Goal: Information Seeking & Learning: Learn about a topic

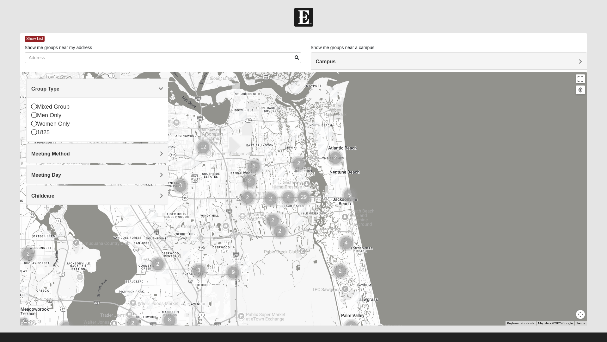
click at [35, 108] on icon at bounding box center [34, 106] width 6 height 6
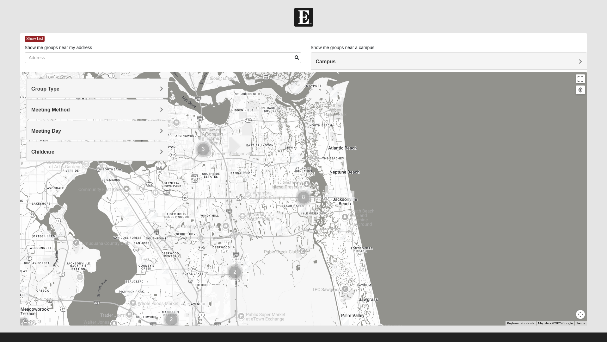
click at [42, 108] on span "Meeting Method" at bounding box center [50, 109] width 39 height 5
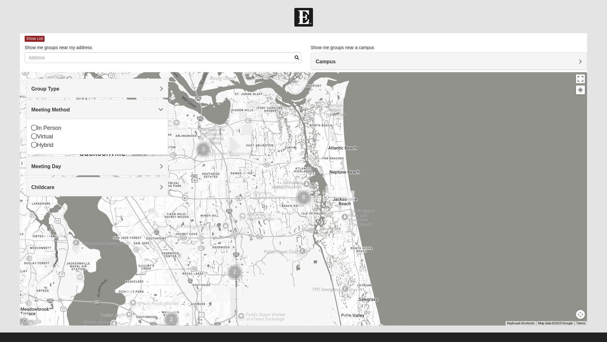
click at [45, 128] on div "In Person" at bounding box center [97, 128] width 132 height 9
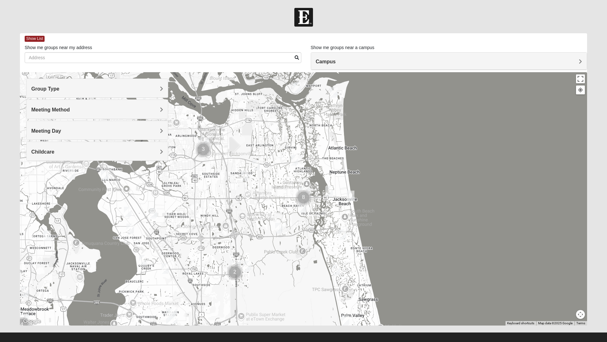
click at [336, 64] on span "Campus" at bounding box center [326, 61] width 20 height 5
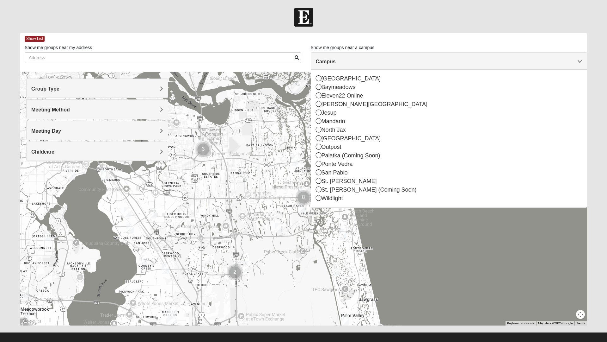
click at [324, 172] on div "San Pablo" at bounding box center [449, 172] width 267 height 9
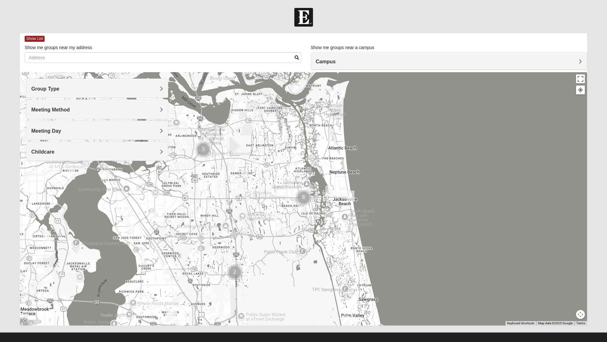
click at [41, 90] on span "Group Type" at bounding box center [45, 88] width 28 height 5
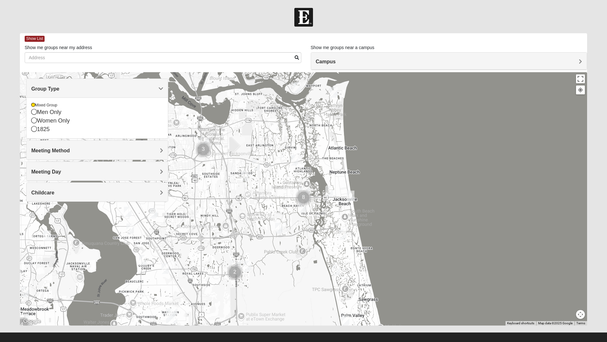
click at [33, 152] on span "Meeting Method" at bounding box center [50, 150] width 39 height 5
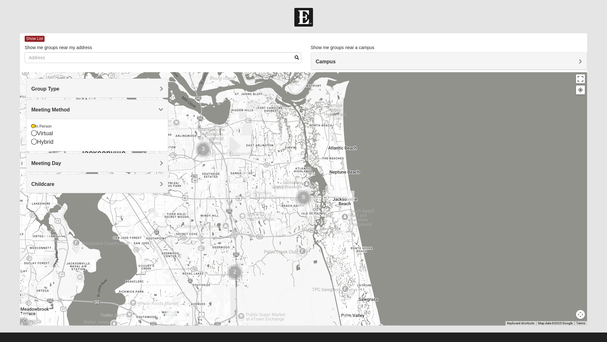
click at [27, 162] on div "Meeting Day" at bounding box center [97, 162] width 141 height 19
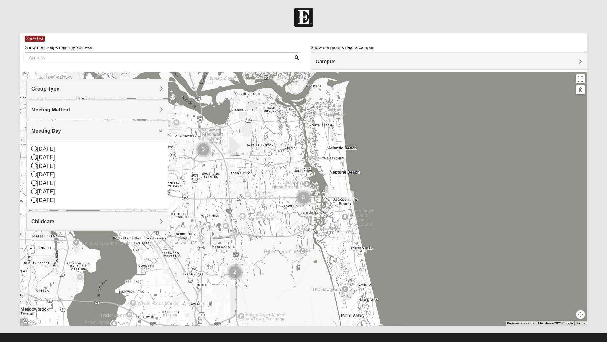
click at [32, 158] on icon at bounding box center [34, 157] width 6 height 6
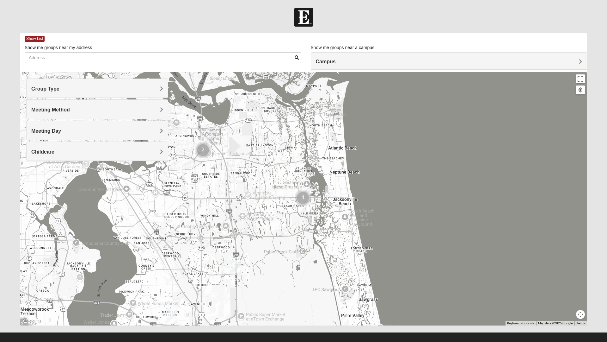
click at [39, 152] on span "Childcare" at bounding box center [42, 151] width 23 height 5
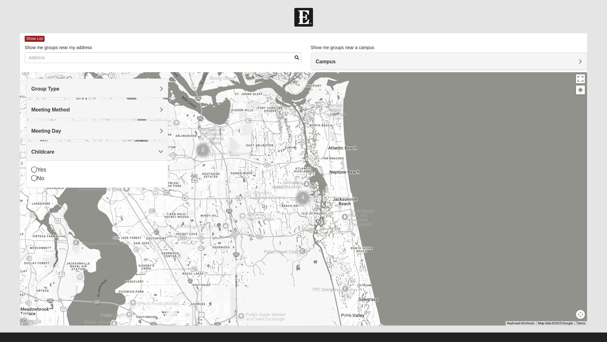
click at [34, 178] on icon at bounding box center [34, 178] width 6 height 6
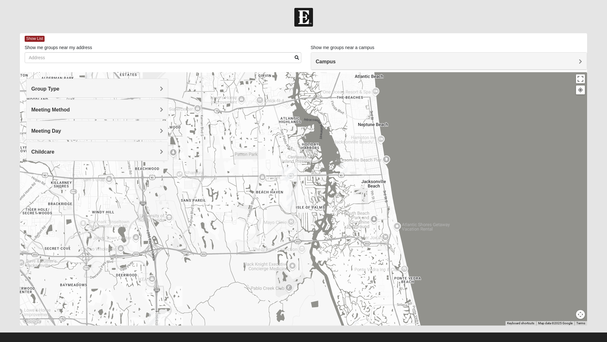
click at [282, 182] on div at bounding box center [304, 198] width 568 height 253
click at [284, 181] on img "San Pablo" at bounding box center [291, 174] width 16 height 20
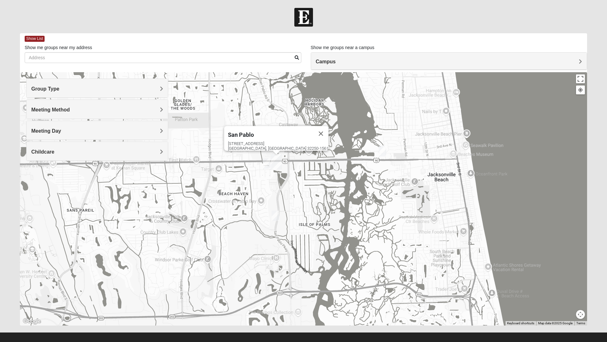
click at [266, 166] on img "Mixed Ollier 32250" at bounding box center [266, 164] width 13 height 16
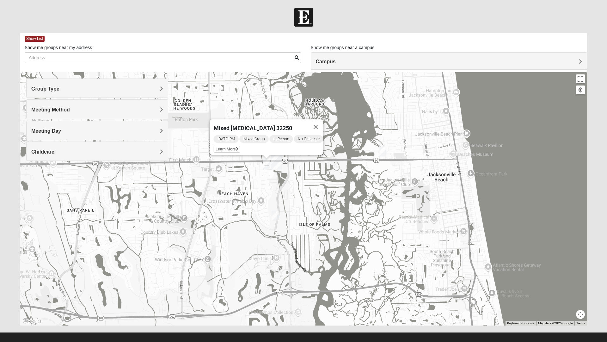
click at [228, 146] on span "Learn More" at bounding box center [227, 149] width 27 height 7
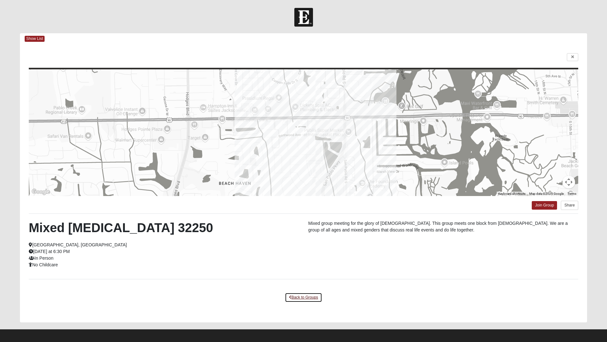
click at [306, 298] on link "Back to Groups" at bounding box center [303, 297] width 37 height 10
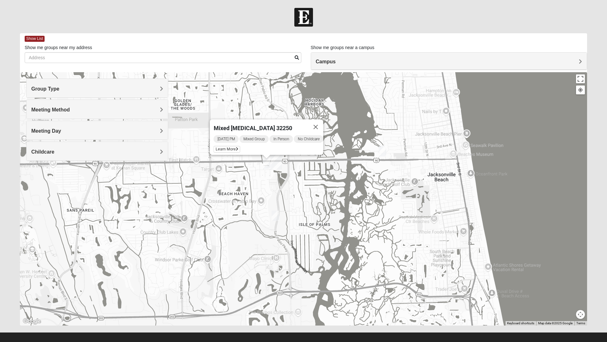
click at [279, 215] on img "Mixed Irish 32224" at bounding box center [275, 216] width 13 height 16
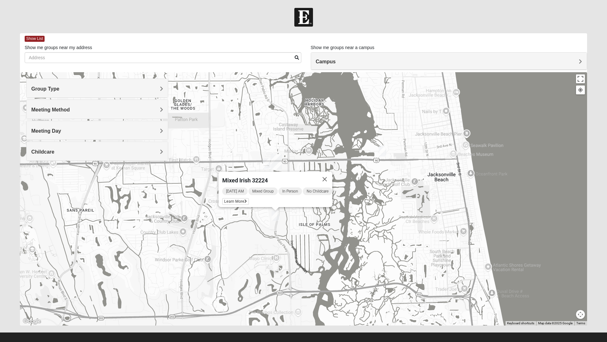
click at [232, 198] on span "Learn More" at bounding box center [235, 201] width 27 height 7
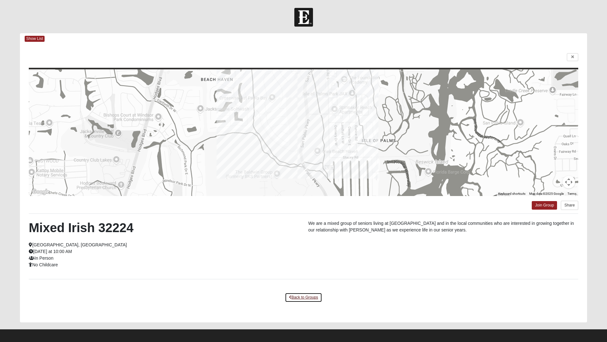
click at [305, 298] on link "Back to Groups" at bounding box center [303, 297] width 37 height 10
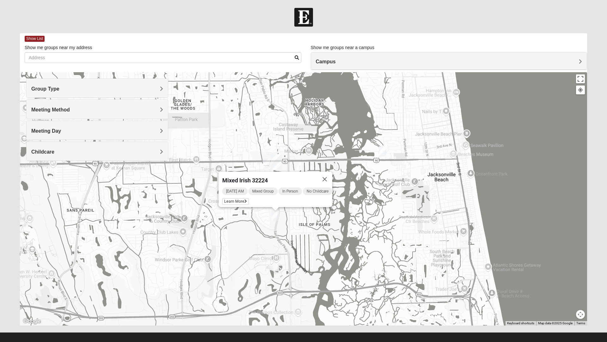
click at [331, 177] on button "Close" at bounding box center [324, 178] width 15 height 15
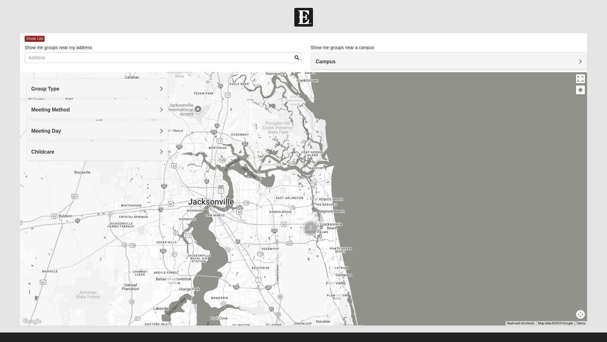
click at [328, 222] on img "Mixed Schneider 32250" at bounding box center [324, 218] width 13 height 16
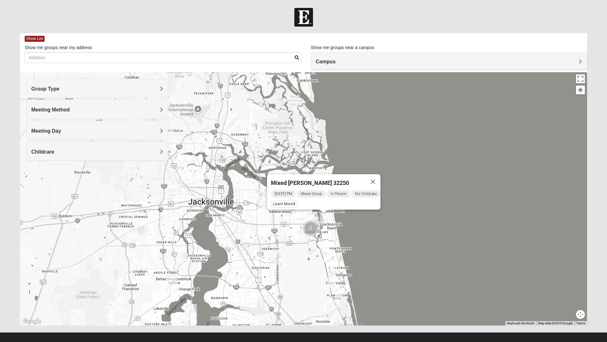
click at [285, 201] on span "Learn More" at bounding box center [284, 204] width 27 height 7
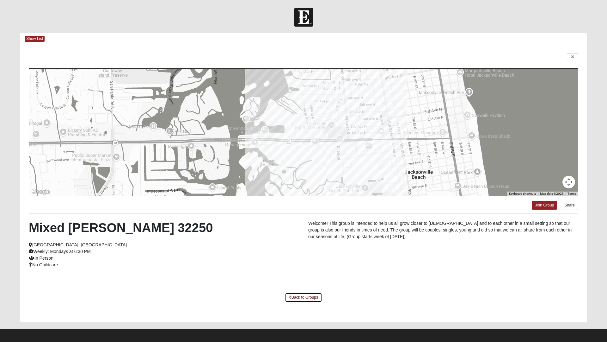
click at [303, 298] on link "Back to Groups" at bounding box center [303, 297] width 37 height 10
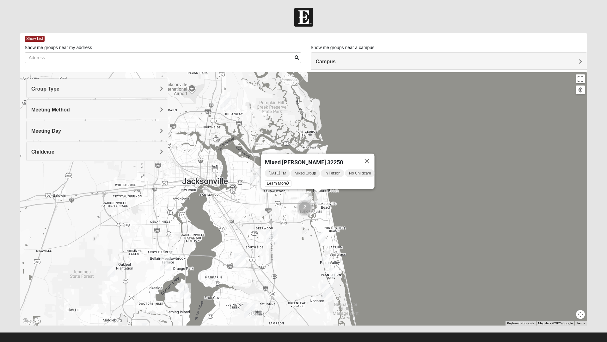
click at [334, 216] on div "Mixed Schneider 32250 Monday PM Mixed Group In Person No Childcare Learn More" at bounding box center [304, 198] width 568 height 253
click at [369, 160] on button "Close" at bounding box center [367, 160] width 15 height 15
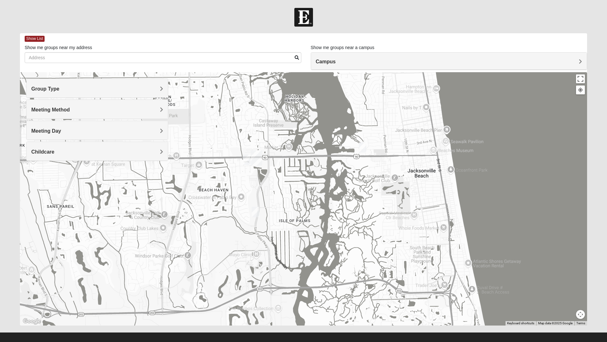
click at [244, 161] on img "Mixed Ollier 32250" at bounding box center [246, 160] width 13 height 16
click at [209, 143] on span "Learn More" at bounding box center [207, 145] width 27 height 7
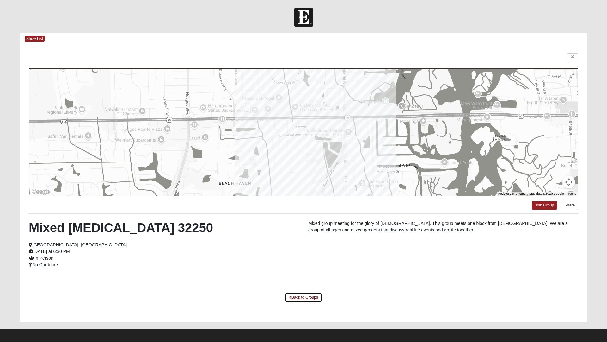
click at [306, 297] on link "Back to Groups" at bounding box center [303, 297] width 37 height 10
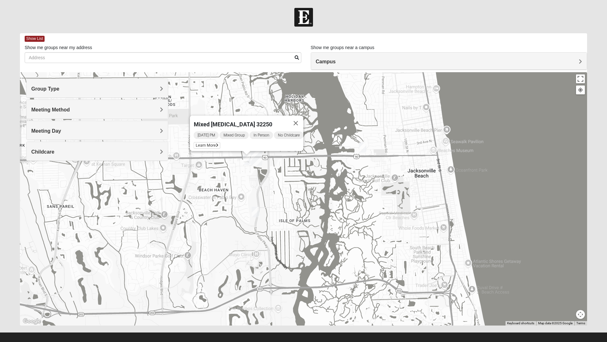
click at [258, 215] on img "Mixed Irish 32224" at bounding box center [255, 212] width 13 height 16
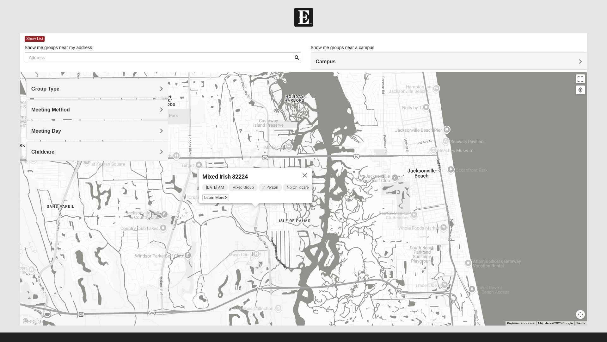
click at [212, 195] on span "Learn More" at bounding box center [215, 197] width 27 height 7
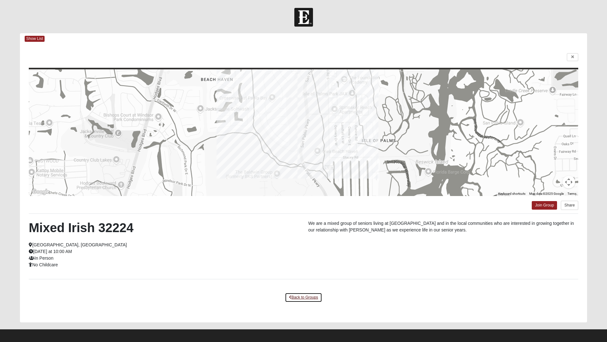
click at [302, 298] on link "Back to Groups" at bounding box center [303, 297] width 37 height 10
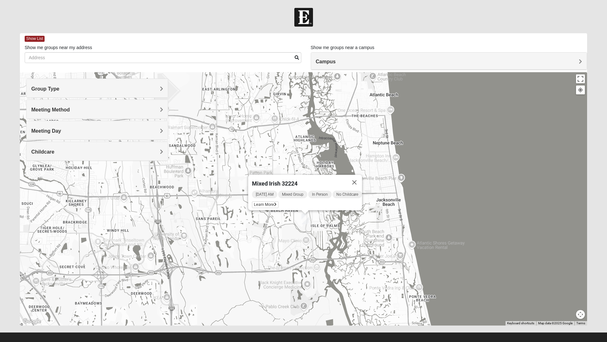
click at [166, 127] on div "Meeting Day" at bounding box center [97, 130] width 141 height 19
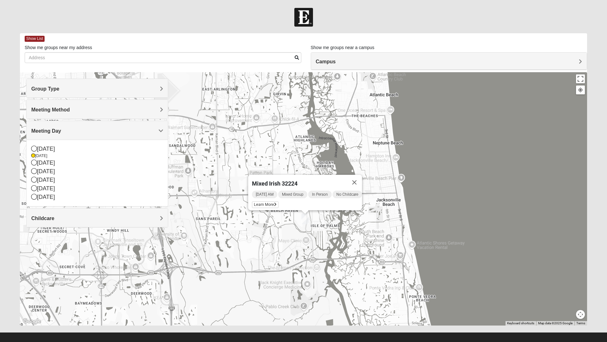
click at [165, 130] on div "Meeting Day" at bounding box center [97, 130] width 141 height 19
click at [33, 156] on icon at bounding box center [33, 156] width 4 height 4
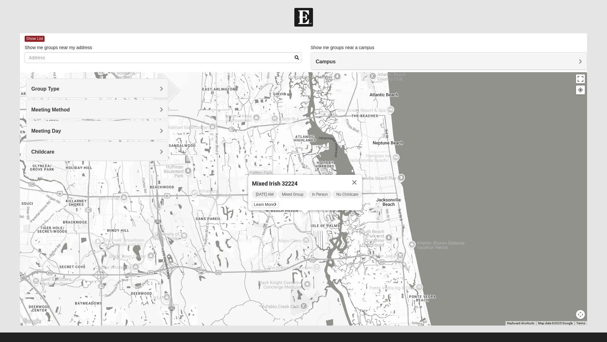
click at [358, 175] on button "Close" at bounding box center [354, 182] width 15 height 15
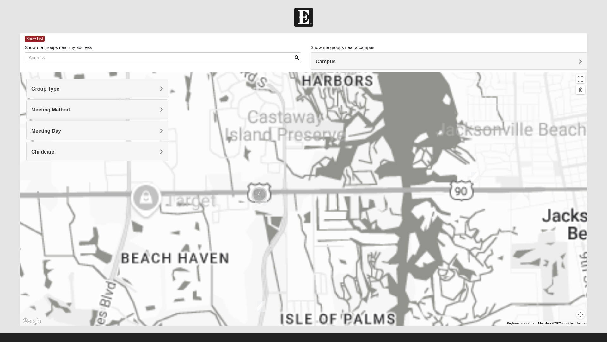
click at [315, 224] on div at bounding box center [304, 198] width 568 height 253
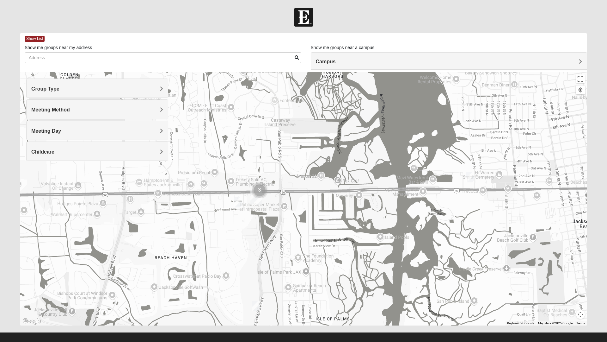
click at [266, 190] on img "Cluster of 3 groups" at bounding box center [259, 190] width 21 height 21
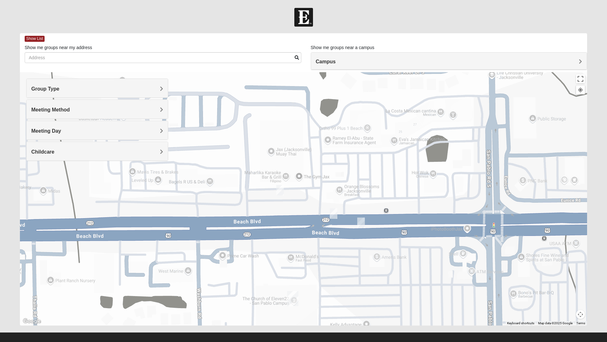
click at [335, 213] on img "On Campus Mixed Smith 32250" at bounding box center [333, 214] width 13 height 16
click at [290, 197] on span "Learn More" at bounding box center [287, 199] width 27 height 7
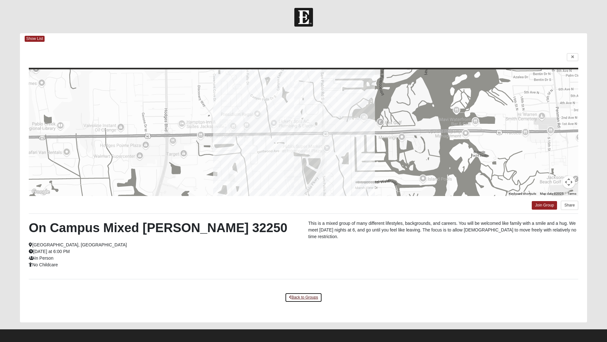
click at [306, 297] on link "Back to Groups" at bounding box center [303, 297] width 37 height 10
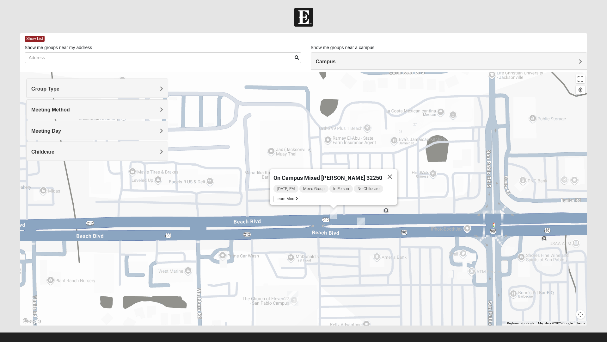
click at [358, 221] on img "On Campus Mixed Vito 32233" at bounding box center [361, 223] width 13 height 16
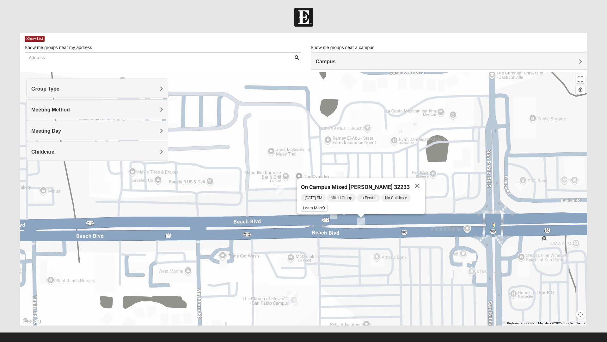
click at [316, 205] on span "Learn More" at bounding box center [314, 208] width 27 height 7
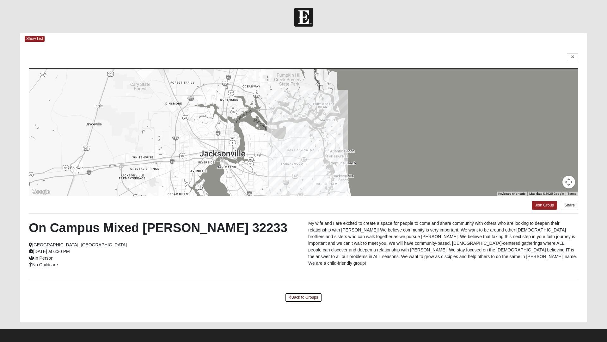
click at [310, 299] on link "Back to Groups" at bounding box center [303, 297] width 37 height 10
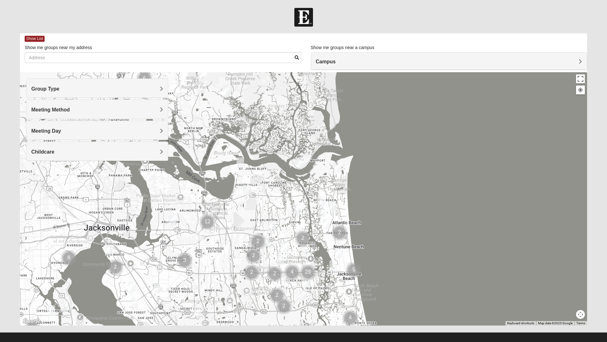
click at [573, 59] on h4 "Campus" at bounding box center [449, 62] width 267 height 6
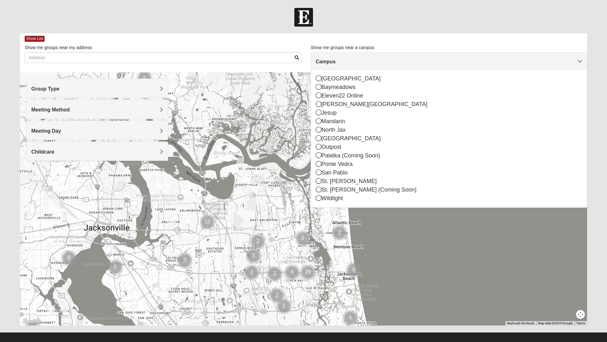
click at [322, 173] on div "San Pablo" at bounding box center [449, 172] width 267 height 9
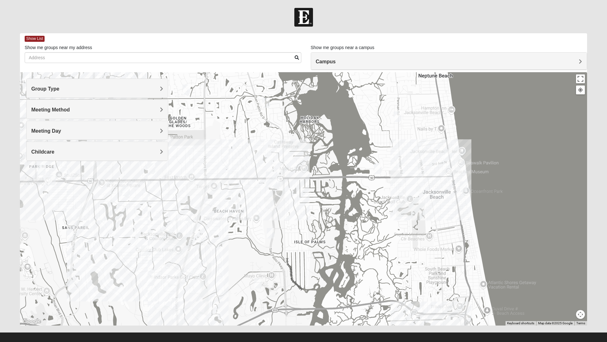
click at [282, 185] on img "On Campus Mens Starkey 32250" at bounding box center [276, 183] width 13 height 16
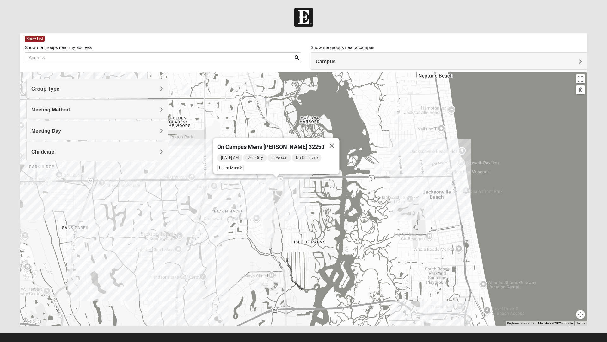
click at [329, 143] on button "Close" at bounding box center [332, 145] width 15 height 15
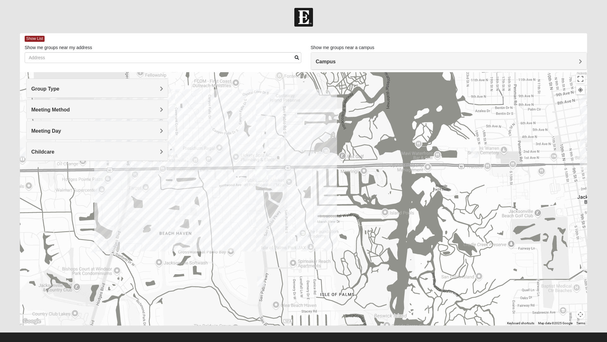
click at [245, 184] on div at bounding box center [304, 198] width 568 height 253
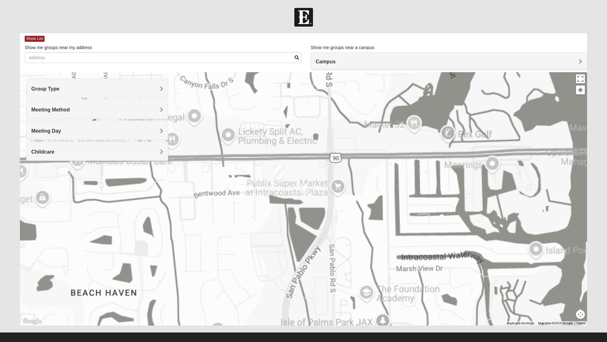
click at [249, 185] on div at bounding box center [304, 198] width 568 height 253
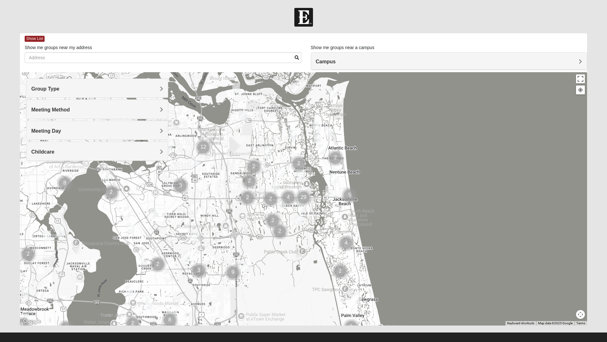
click at [336, 64] on span "Campus" at bounding box center [326, 61] width 20 height 5
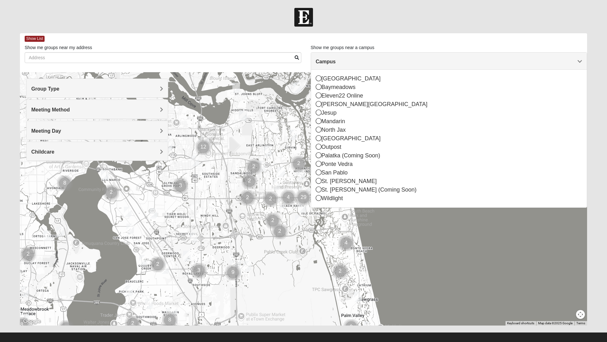
click at [323, 173] on div "San Pablo" at bounding box center [449, 172] width 267 height 9
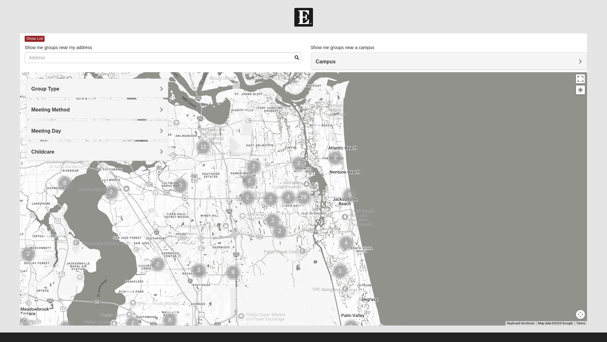
click at [59, 88] on span "Group Type" at bounding box center [45, 88] width 28 height 5
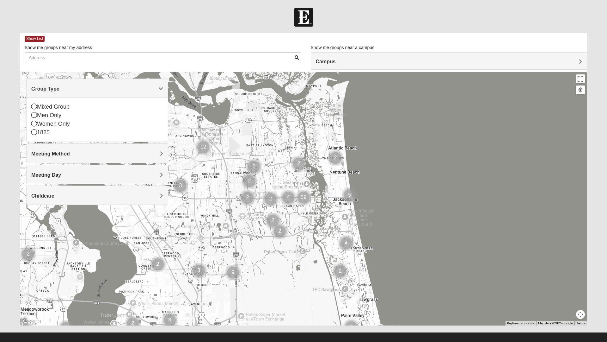
click at [36, 107] on icon at bounding box center [34, 106] width 6 height 6
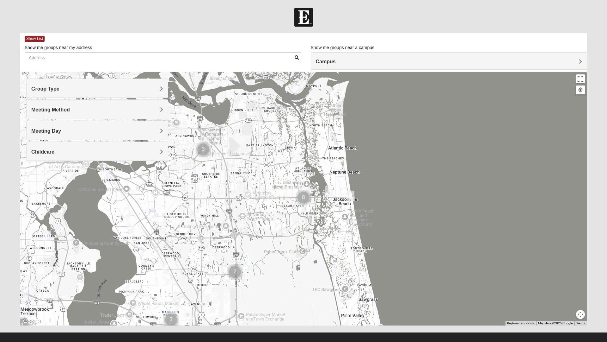
click at [158, 114] on div "Meeting Method" at bounding box center [97, 109] width 141 height 19
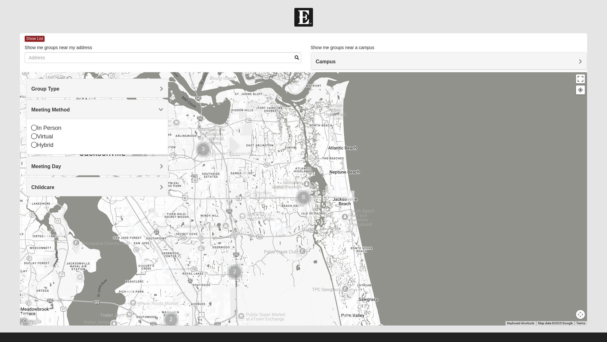
click at [36, 128] on icon at bounding box center [34, 128] width 6 height 6
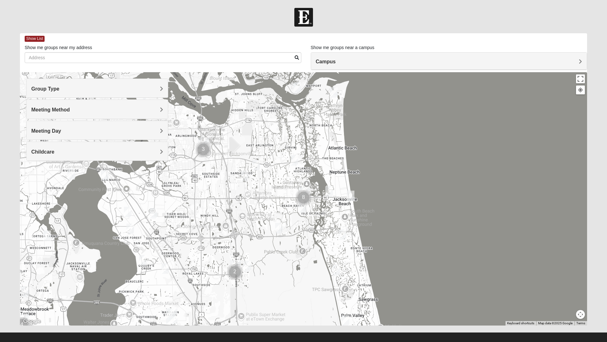
click at [54, 152] on span "Childcare" at bounding box center [42, 151] width 23 height 5
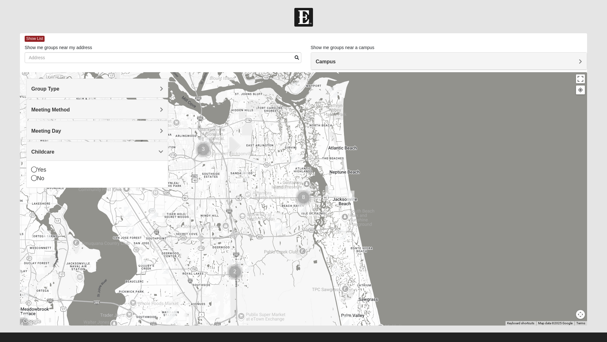
click at [34, 179] on icon at bounding box center [34, 178] width 6 height 6
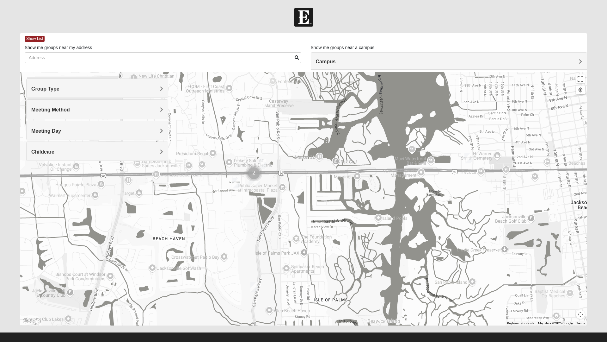
click at [237, 186] on img "Mixed Ollier 32250" at bounding box center [236, 183] width 13 height 16
click at [293, 145] on button "Close" at bounding box center [285, 146] width 15 height 15
click at [268, 167] on img "On Campus Mixed Smith 32250" at bounding box center [262, 164] width 13 height 16
click at [318, 126] on button "Close" at bounding box center [318, 126] width 15 height 15
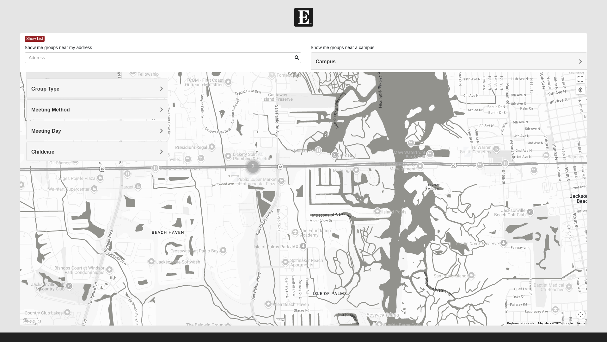
click at [255, 167] on img "Cluster of 2 groups" at bounding box center [253, 166] width 21 height 21
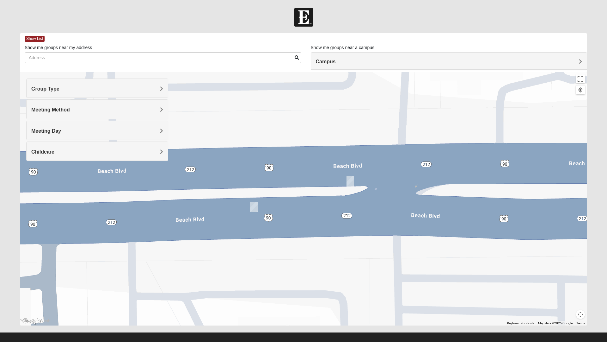
click at [355, 183] on img "On Campus Mixed Vito 32233" at bounding box center [350, 181] width 13 height 16
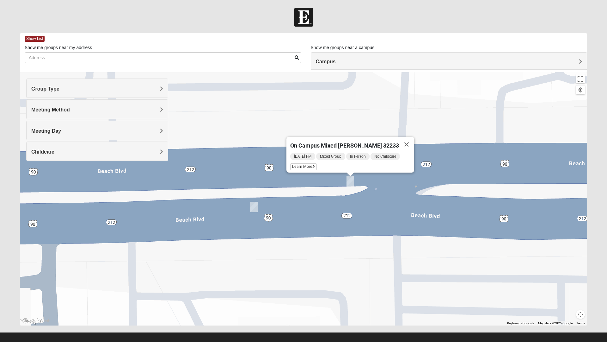
click at [313, 166] on div "Tuesday PM Mixed Group In Person No Childcare Learn More" at bounding box center [352, 162] width 124 height 21
click at [311, 163] on span "Learn More" at bounding box center [303, 166] width 27 height 7
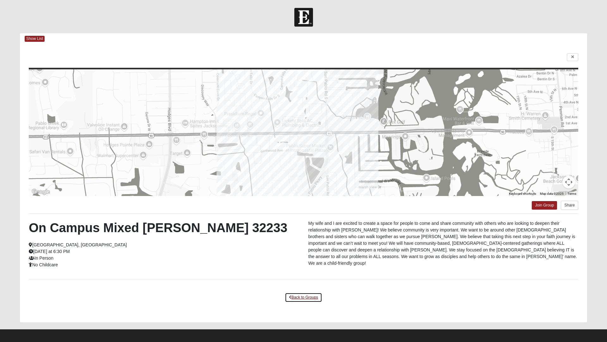
click at [308, 299] on link "Back to Groups" at bounding box center [303, 297] width 37 height 10
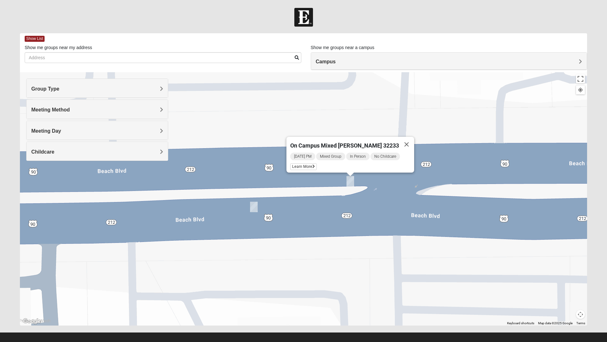
click at [252, 207] on img "On Campus Mixed Salas 32250" at bounding box center [254, 207] width 13 height 16
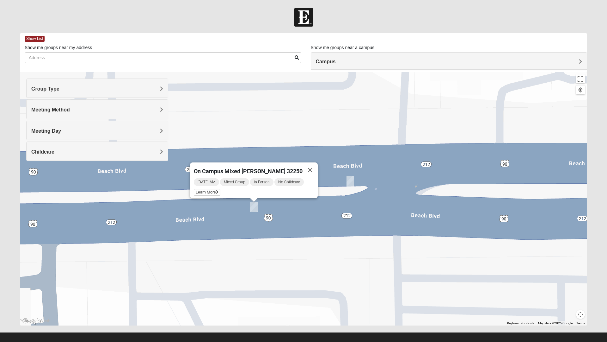
click at [216, 190] on span "Learn More" at bounding box center [207, 192] width 27 height 7
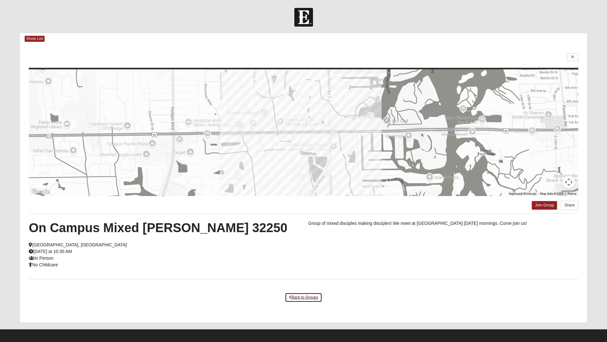
click at [307, 297] on link "Back to Groups" at bounding box center [303, 297] width 37 height 10
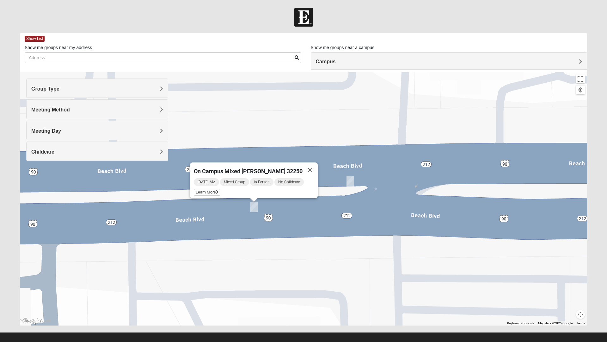
click at [313, 169] on button "Close" at bounding box center [310, 169] width 15 height 15
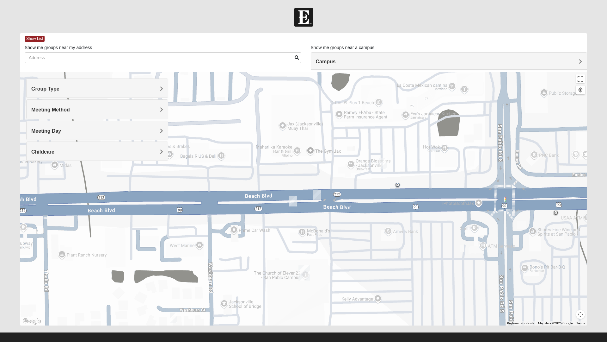
click at [383, 162] on img "On Campus Mixed Smith 32250" at bounding box center [383, 164] width 13 height 16
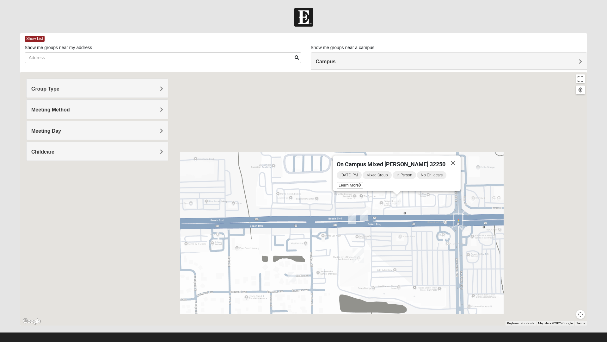
click at [446, 158] on button "Close" at bounding box center [453, 162] width 15 height 15
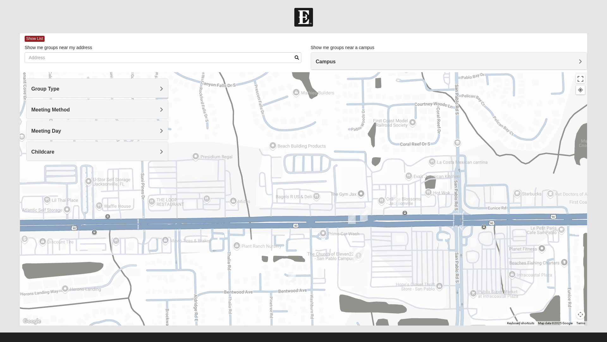
click at [365, 216] on img "On Campus Mixed Vito 32233" at bounding box center [364, 216] width 13 height 16
click at [419, 177] on button "Close" at bounding box center [420, 178] width 15 height 15
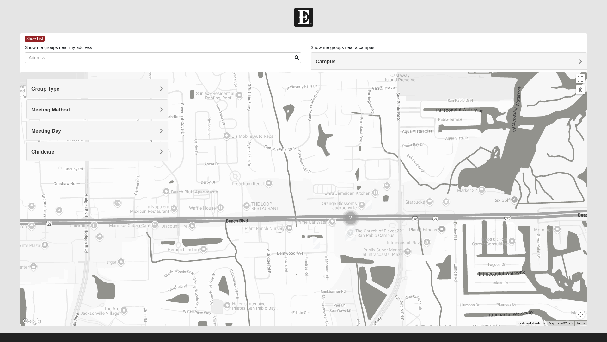
click at [318, 246] on img "Mixed Ollier 32250" at bounding box center [316, 243] width 13 height 16
click at [276, 226] on span "Learn More" at bounding box center [277, 229] width 27 height 7
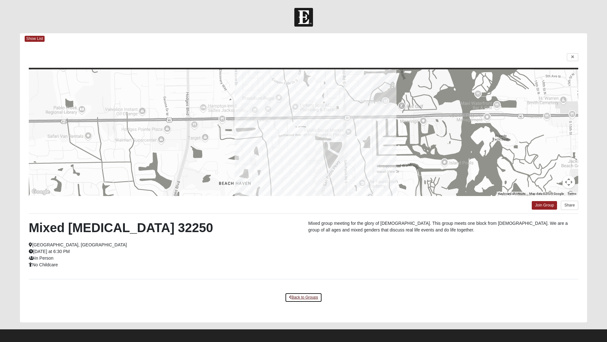
click at [307, 299] on link "Back to Groups" at bounding box center [303, 297] width 37 height 10
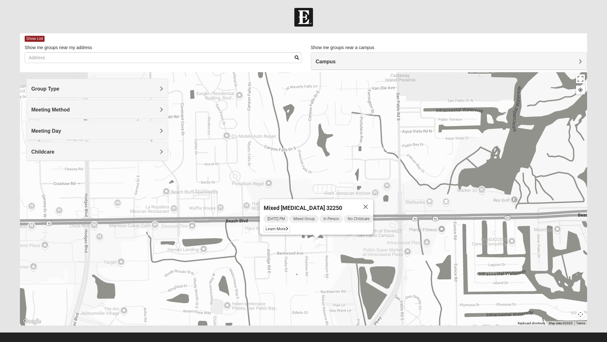
click at [366, 205] on button "Close" at bounding box center [365, 206] width 15 height 15
click at [353, 221] on img "Cluster of 2 groups" at bounding box center [350, 218] width 21 height 21
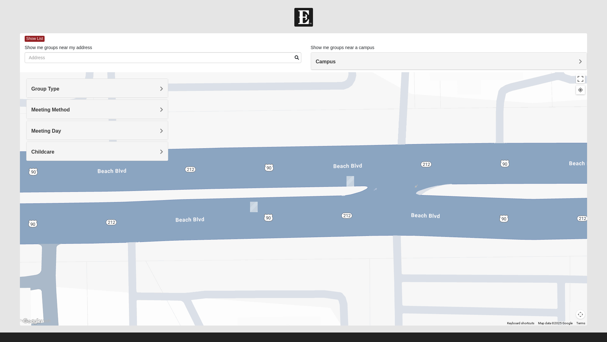
click at [254, 205] on img "On Campus Mixed Salas 32250" at bounding box center [254, 207] width 13 height 16
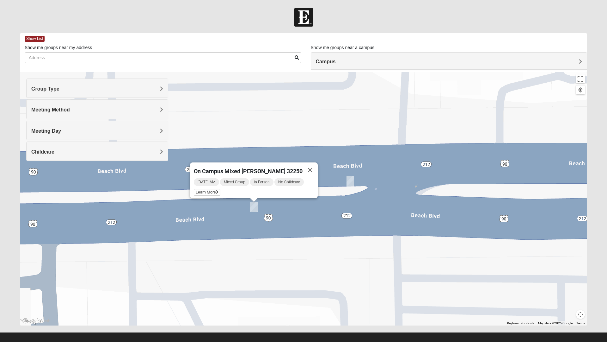
click at [312, 168] on button "Close" at bounding box center [310, 169] width 15 height 15
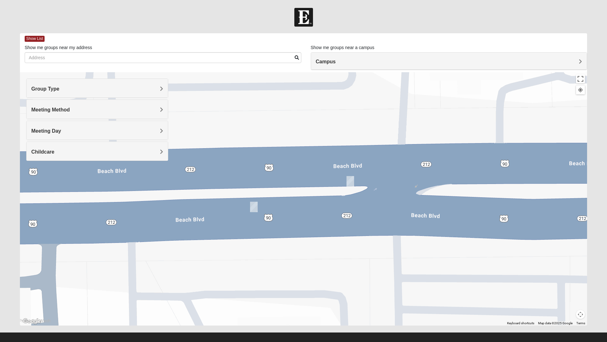
click at [350, 182] on img "On Campus Mixed Vito 32233" at bounding box center [350, 181] width 13 height 16
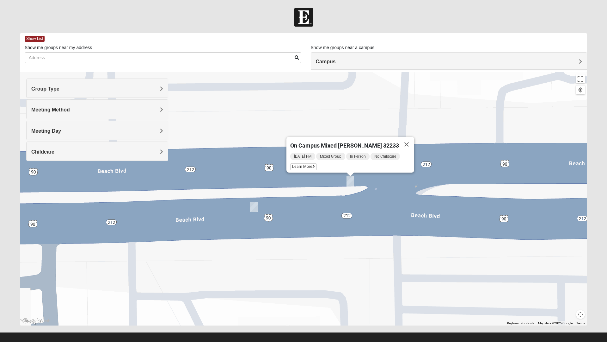
click at [407, 145] on button "Close" at bounding box center [406, 144] width 15 height 15
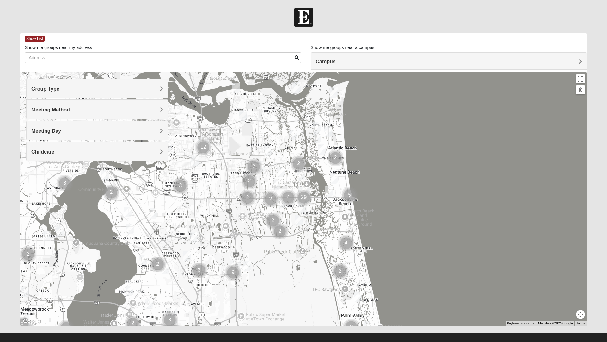
click at [303, 206] on div at bounding box center [304, 198] width 568 height 253
click at [576, 59] on h4 "Campus" at bounding box center [449, 62] width 267 height 6
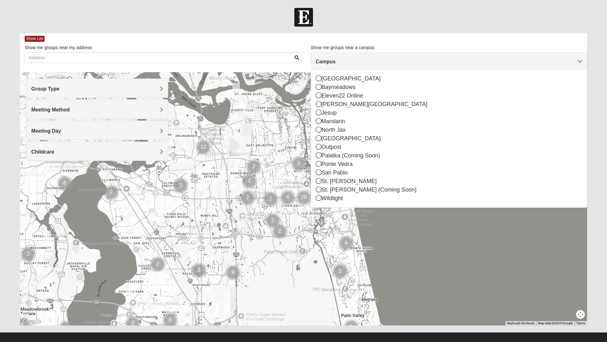
click at [317, 174] on icon at bounding box center [319, 172] width 6 height 6
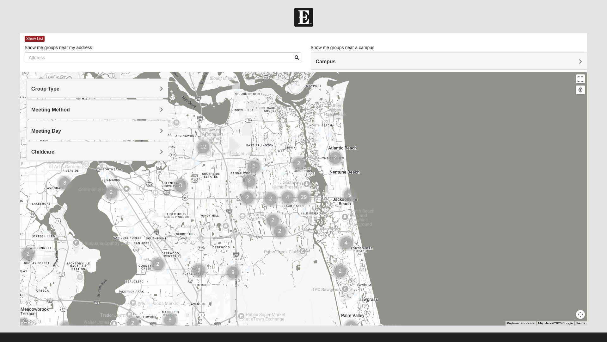
click at [159, 89] on h4 "Group Type" at bounding box center [97, 89] width 132 height 6
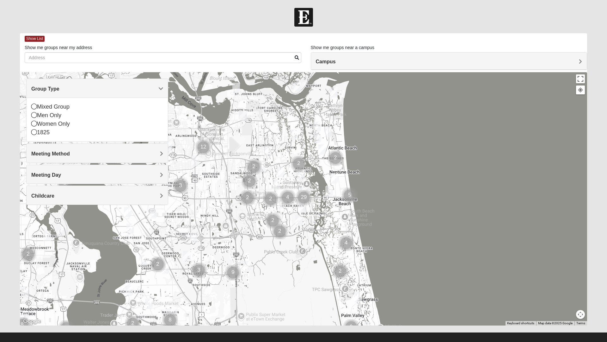
click at [36, 106] on icon at bounding box center [34, 106] width 6 height 6
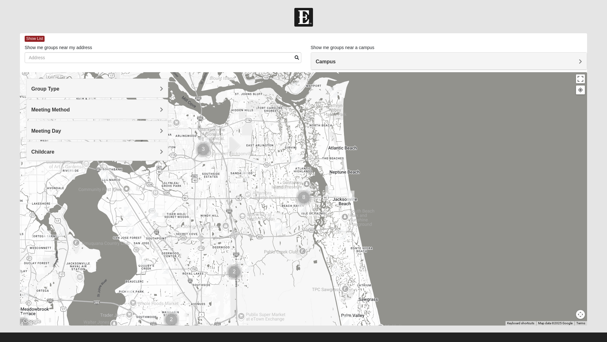
click at [70, 111] on span "Meeting Method" at bounding box center [50, 109] width 39 height 5
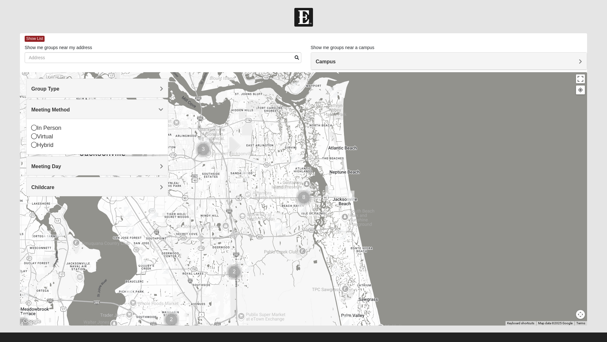
click at [40, 128] on div "In Person" at bounding box center [97, 128] width 132 height 9
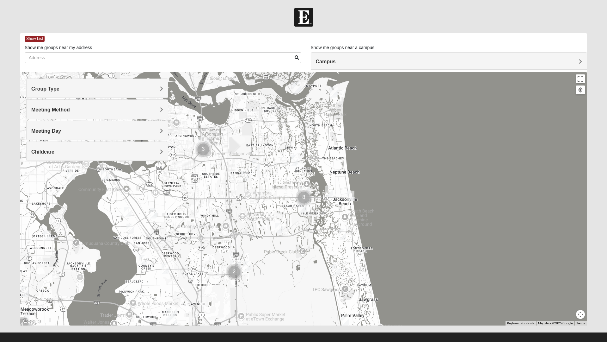
click at [54, 153] on span "Childcare" at bounding box center [42, 151] width 23 height 5
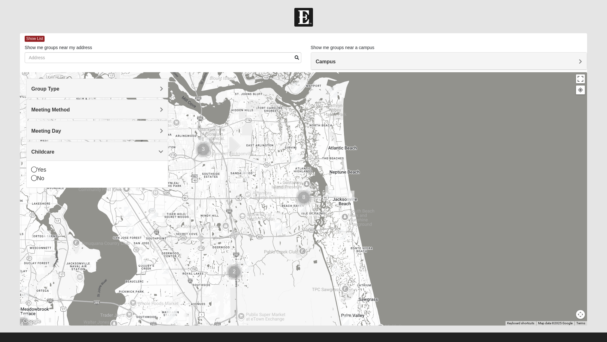
click at [185, 182] on div at bounding box center [304, 198] width 568 height 253
click at [208, 106] on div at bounding box center [304, 198] width 568 height 253
click at [306, 205] on div at bounding box center [304, 198] width 568 height 253
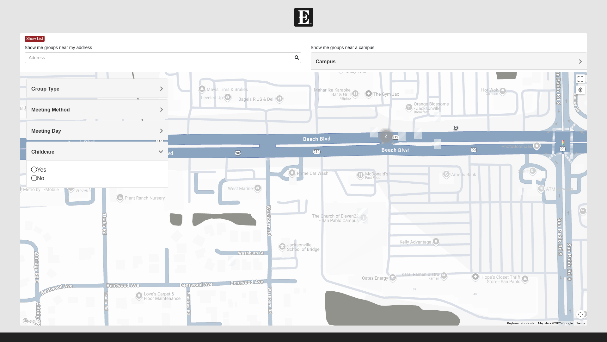
click at [441, 145] on img "Mixed Robles 32250" at bounding box center [438, 144] width 13 height 16
click at [490, 103] on button "Close" at bounding box center [483, 107] width 15 height 15
click at [441, 119] on img "On Campus Mixed Vito 32233" at bounding box center [438, 117] width 13 height 16
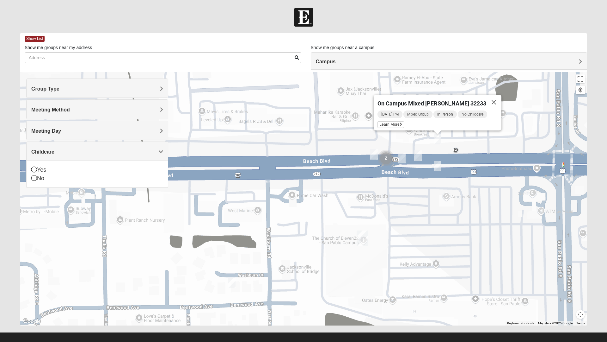
click at [493, 100] on button "Close" at bounding box center [494, 102] width 15 height 15
click at [422, 154] on img "On Campus Mixed Salazar 32250" at bounding box center [418, 156] width 13 height 16
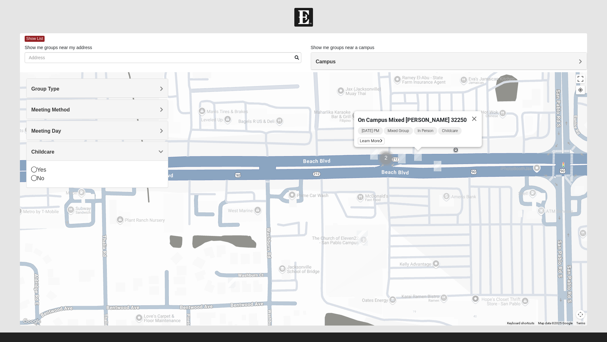
click at [472, 115] on button "Close" at bounding box center [474, 118] width 15 height 15
click at [403, 159] on img "On Campus Mixed Smith 32250" at bounding box center [402, 158] width 13 height 16
click at [456, 120] on button "Close" at bounding box center [458, 121] width 15 height 15
click at [375, 158] on img "On Campus Mixed Long 32250" at bounding box center [374, 154] width 13 height 16
click at [427, 115] on button "Close" at bounding box center [420, 117] width 15 height 15
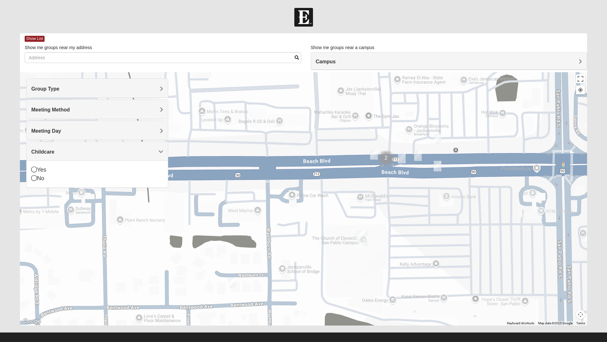
click at [388, 161] on img "Cluster of 2 groups" at bounding box center [386, 158] width 21 height 21
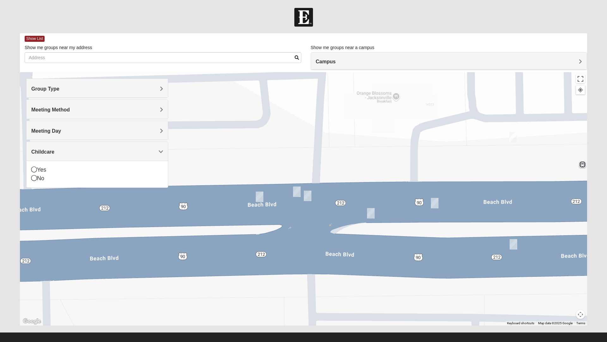
click at [313, 193] on img "On Campus Mixed Salas 32250" at bounding box center [308, 196] width 13 height 16
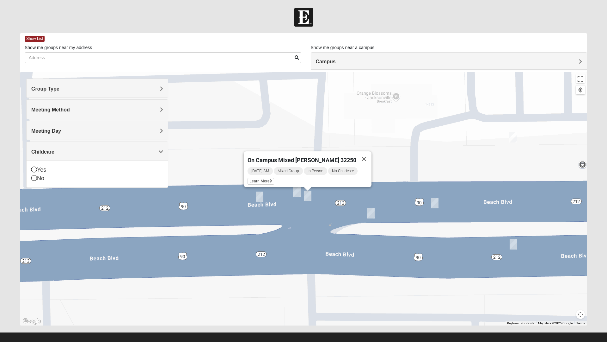
click at [365, 154] on button "Close" at bounding box center [364, 158] width 15 height 15
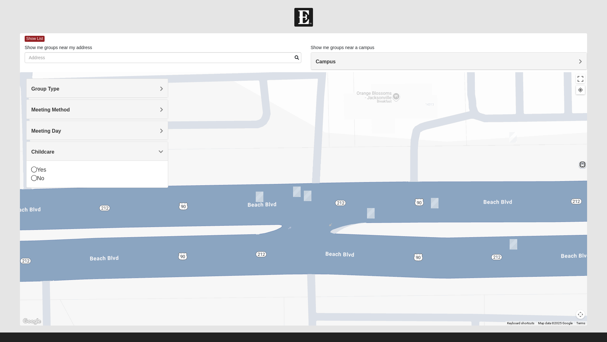
click at [300, 192] on img "On Campus Mixed Barnett 32250" at bounding box center [297, 192] width 13 height 16
click at [349, 153] on button "Close" at bounding box center [353, 154] width 15 height 15
click at [264, 198] on img "On Campus Mixed Long 32250" at bounding box center [259, 197] width 13 height 16
click at [313, 158] on button "Close" at bounding box center [305, 159] width 15 height 15
click at [373, 215] on img "On Campus Mixed Smith 32250" at bounding box center [371, 213] width 13 height 16
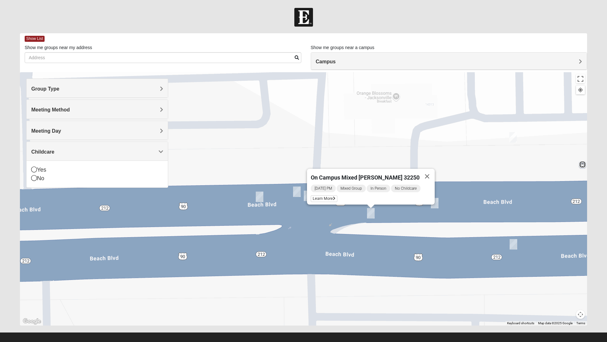
click at [424, 174] on button "Close" at bounding box center [427, 176] width 15 height 15
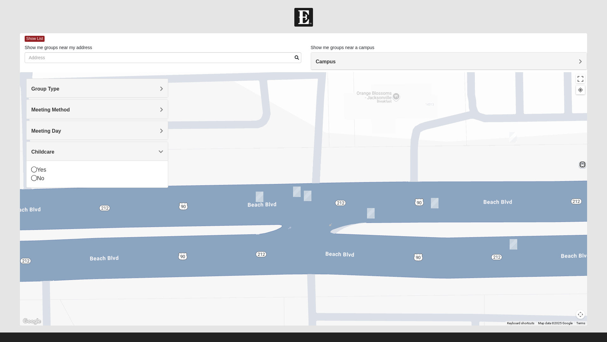
click at [434, 207] on img "On Campus Mixed Salazar 32250" at bounding box center [435, 203] width 13 height 16
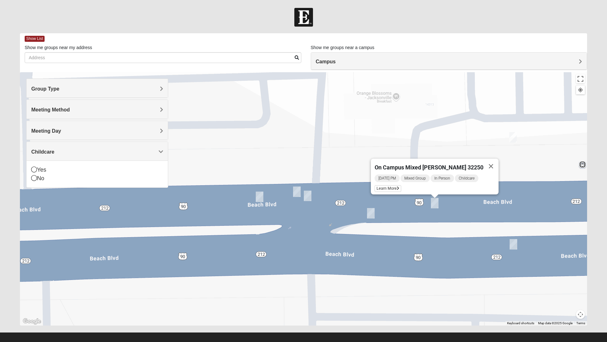
click at [487, 167] on button "Close" at bounding box center [491, 166] width 15 height 15
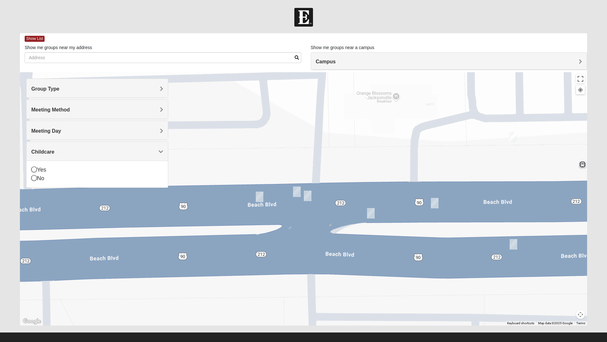
click at [514, 137] on img "On Campus Mixed Vito 32233" at bounding box center [513, 137] width 13 height 16
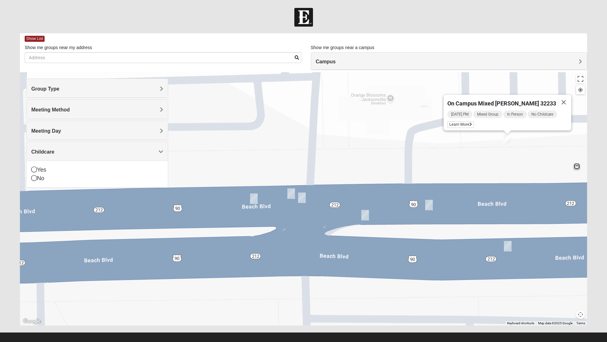
click at [560, 98] on button "Close" at bounding box center [564, 102] width 15 height 15
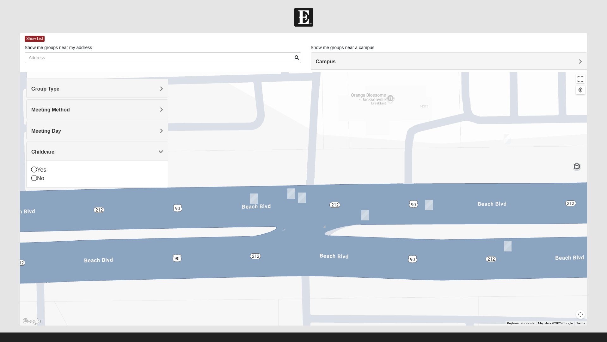
click at [508, 252] on img "Mixed Robles 32250" at bounding box center [508, 246] width 13 height 16
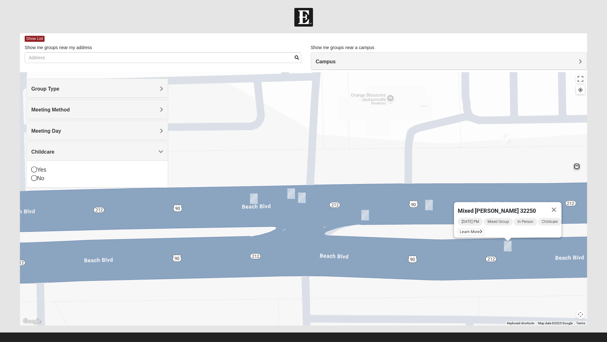
click at [560, 206] on button "Close" at bounding box center [554, 209] width 15 height 15
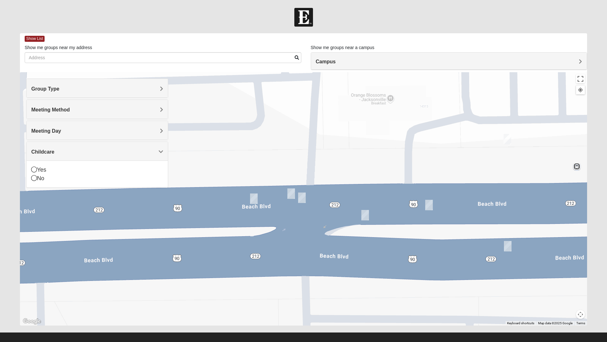
click at [364, 215] on img "On Campus Mixed Smith 32250" at bounding box center [365, 215] width 13 height 16
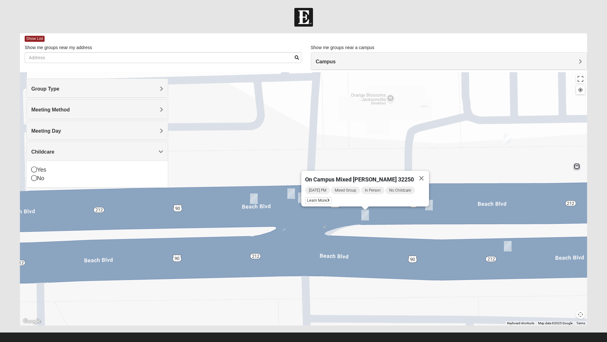
click at [420, 177] on button "Close" at bounding box center [421, 178] width 15 height 15
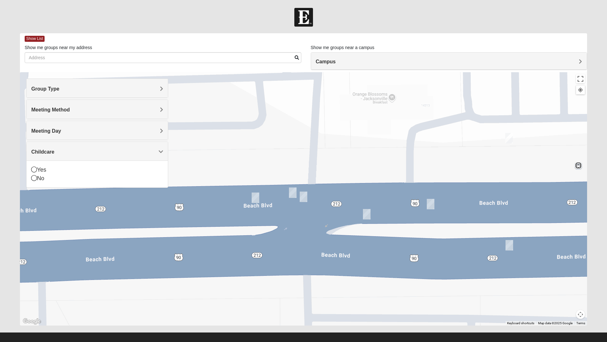
click at [368, 216] on img "On Campus Mixed Smith 32250" at bounding box center [367, 214] width 13 height 16
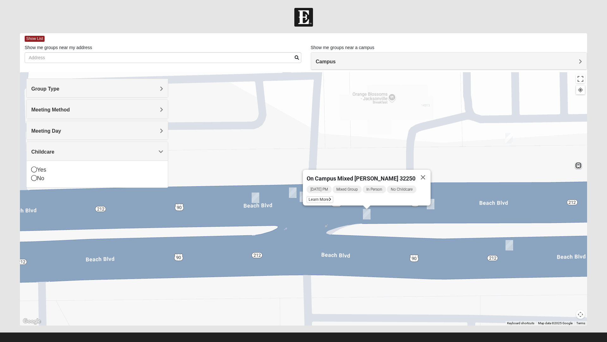
click at [422, 174] on button "Close" at bounding box center [423, 177] width 15 height 15
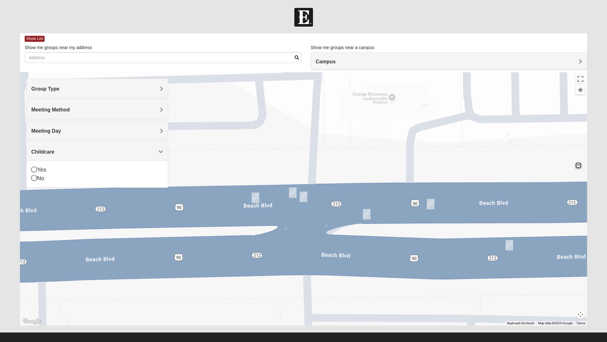
click at [336, 62] on span "Campus" at bounding box center [326, 61] width 20 height 5
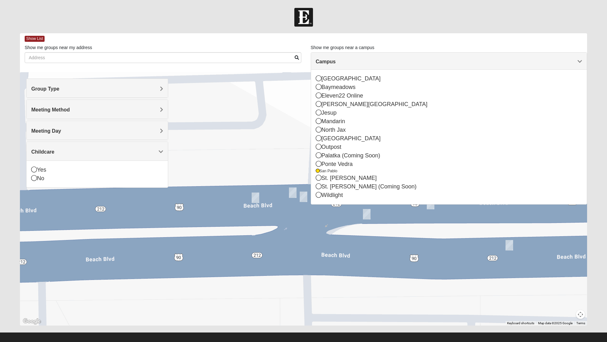
click at [261, 147] on div at bounding box center [304, 198] width 568 height 253
click at [336, 61] on span "Campus" at bounding box center [326, 61] width 20 height 5
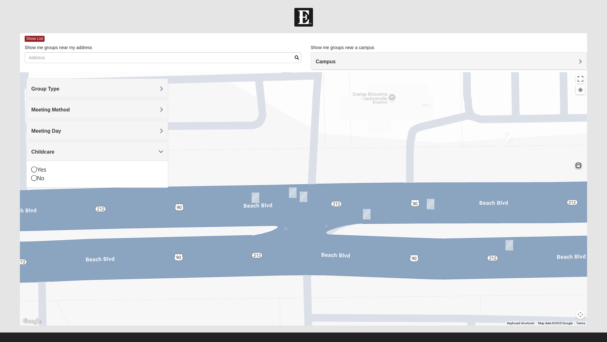
click at [36, 170] on icon at bounding box center [34, 169] width 6 height 6
click at [255, 196] on img "On Campus Mixed Long 32250" at bounding box center [255, 198] width 13 height 16
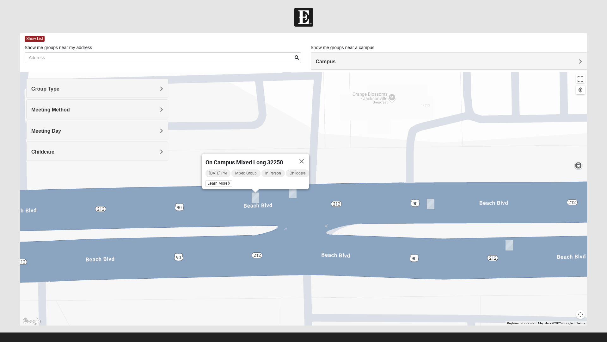
click at [308, 157] on button "Close" at bounding box center [301, 160] width 15 height 15
click at [295, 193] on img "On Campus Mixed Barnett 32250" at bounding box center [293, 193] width 13 height 16
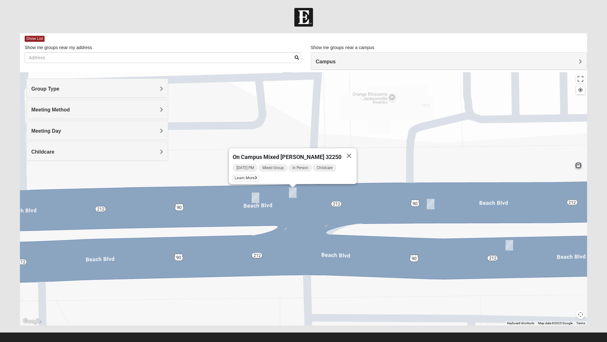
click at [342, 152] on button "Close" at bounding box center [349, 155] width 15 height 15
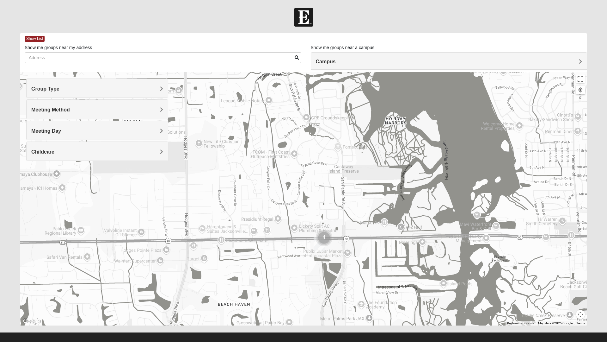
click at [330, 237] on img "Cluster of 4 groups" at bounding box center [324, 237] width 21 height 21
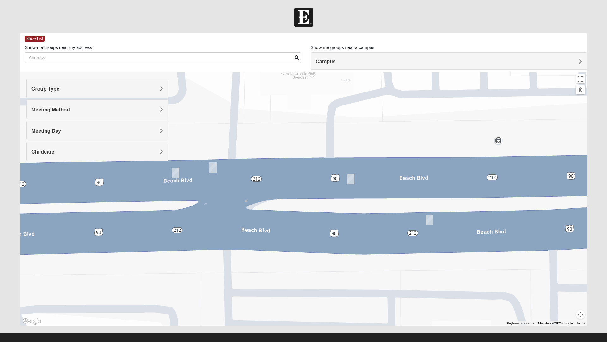
click at [177, 174] on img "On Campus Mixed Long 32250" at bounding box center [175, 173] width 13 height 16
click at [229, 128] on button "Close" at bounding box center [221, 135] width 15 height 15
click at [209, 175] on img "On Campus Mixed Barnett 32250" at bounding box center [213, 168] width 13 height 16
click at [262, 131] on button "Close" at bounding box center [269, 130] width 15 height 15
click at [354, 177] on img "On Campus Mixed Salazar 32250" at bounding box center [351, 179] width 13 height 16
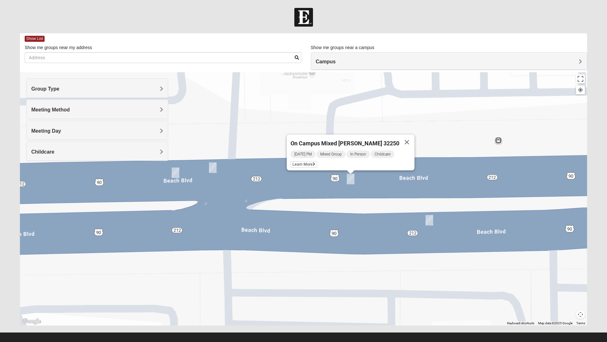
click at [401, 138] on button "Close" at bounding box center [407, 141] width 15 height 15
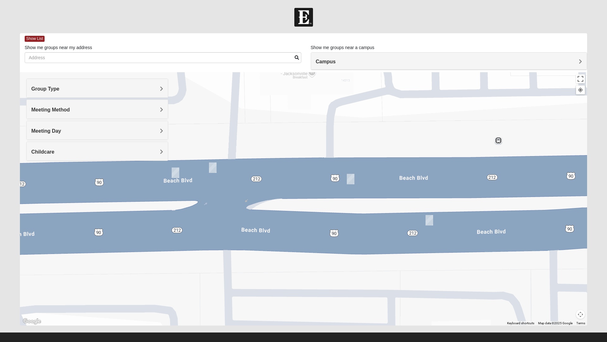
click at [425, 223] on img "Mixed Robles 32250" at bounding box center [429, 220] width 13 height 16
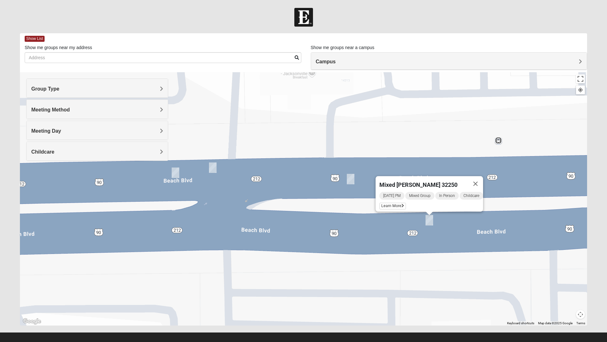
click at [479, 181] on button "Close" at bounding box center [475, 183] width 15 height 15
